Goal: Navigation & Orientation: Understand site structure

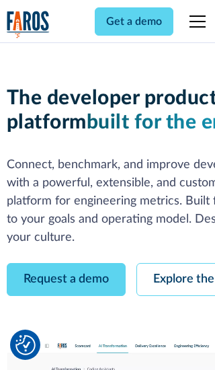
scroll to position [77, 0]
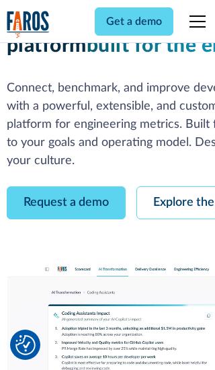
click at [66, 186] on link "Request a demo" at bounding box center [66, 202] width 119 height 33
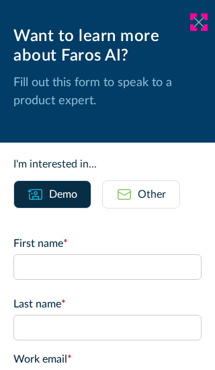
click at [199, 22] on icon at bounding box center [199, 22] width 11 height 10
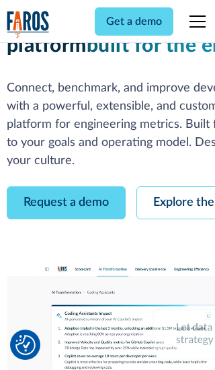
click at [175, 186] on link "Explore the platform" at bounding box center [207, 202] width 143 height 33
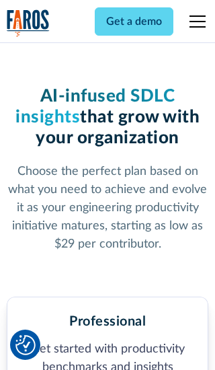
scroll to position [2083, 0]
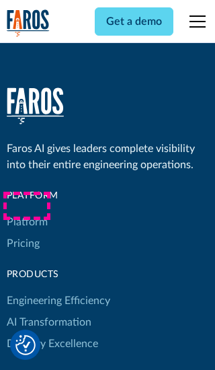
click at [26, 211] on link "Platform" at bounding box center [27, 222] width 41 height 22
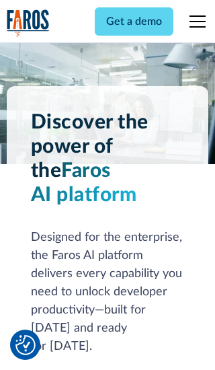
scroll to position [10528, 0]
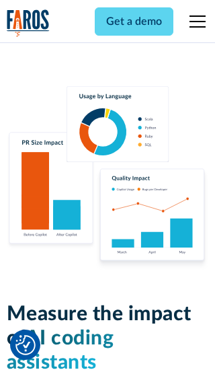
scroll to position [8310, 0]
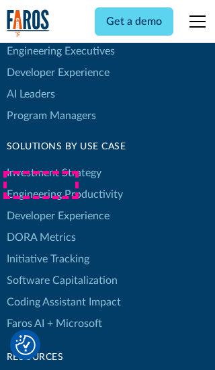
click at [40, 227] on link "DORA Metrics" at bounding box center [41, 238] width 69 height 22
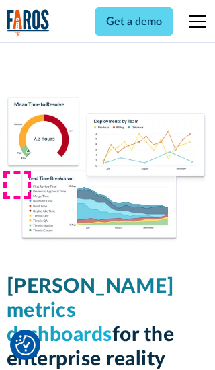
scroll to position [5886, 0]
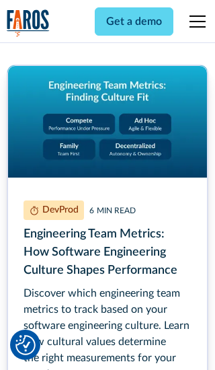
scroll to position [6091, 0]
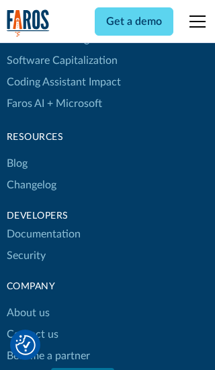
click at [31, 185] on link "Changelog" at bounding box center [32, 185] width 50 height 22
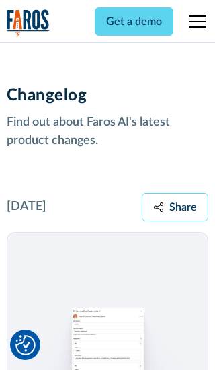
scroll to position [16236, 0]
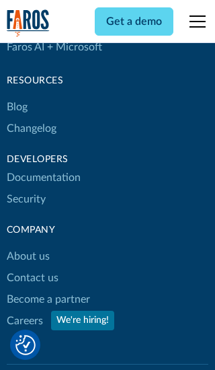
click at [28, 245] on link "About us" at bounding box center [28, 256] width 43 height 22
